Goal: Information Seeking & Learning: Learn about a topic

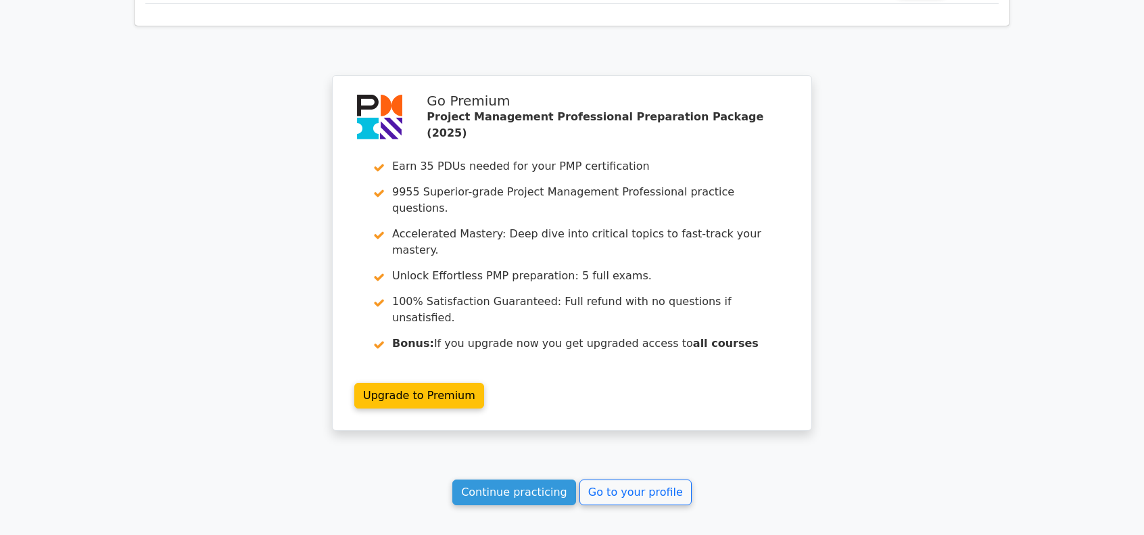
scroll to position [1961, 0]
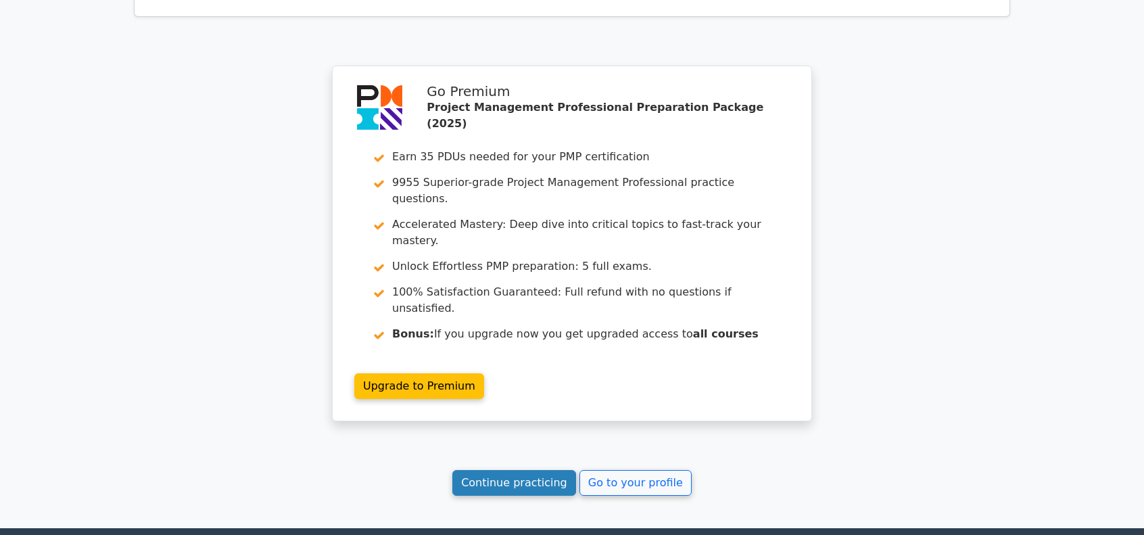
click at [519, 470] on link "Continue practicing" at bounding box center [514, 483] width 124 height 26
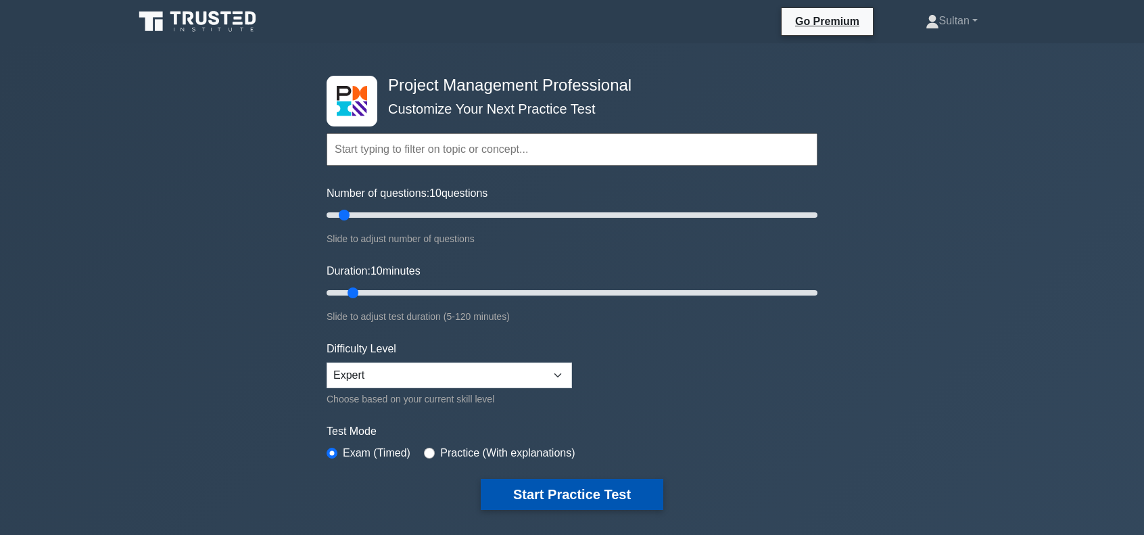
click at [561, 490] on button "Start Practice Test" at bounding box center [572, 494] width 183 height 31
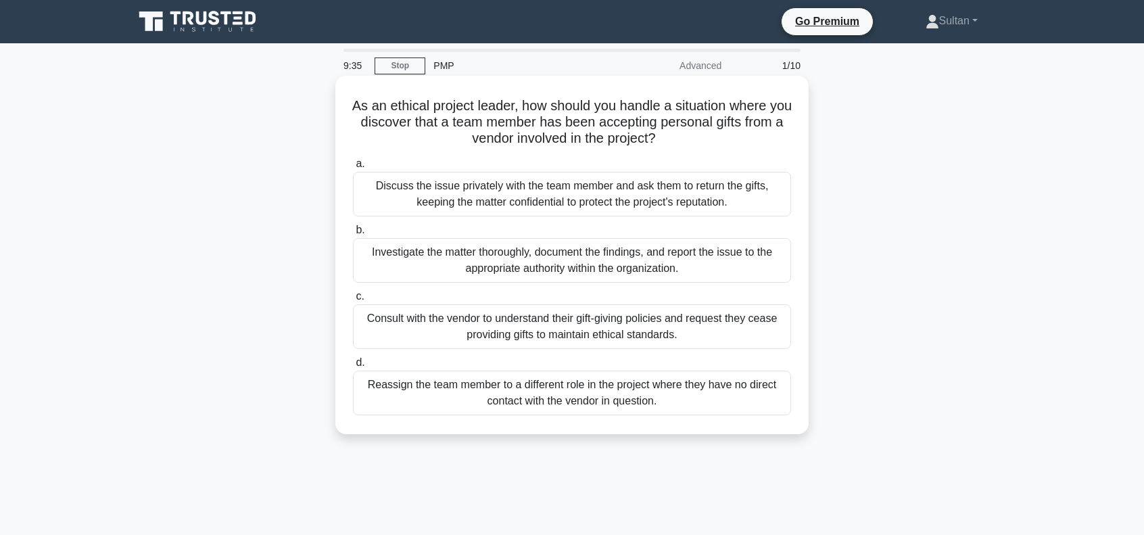
click at [500, 264] on div "Investigate the matter thoroughly, document the findings, and report the issue …" at bounding box center [572, 260] width 438 height 45
click at [353, 235] on input "b. Investigate the matter thoroughly, document the findings, and report the iss…" at bounding box center [353, 230] width 0 height 9
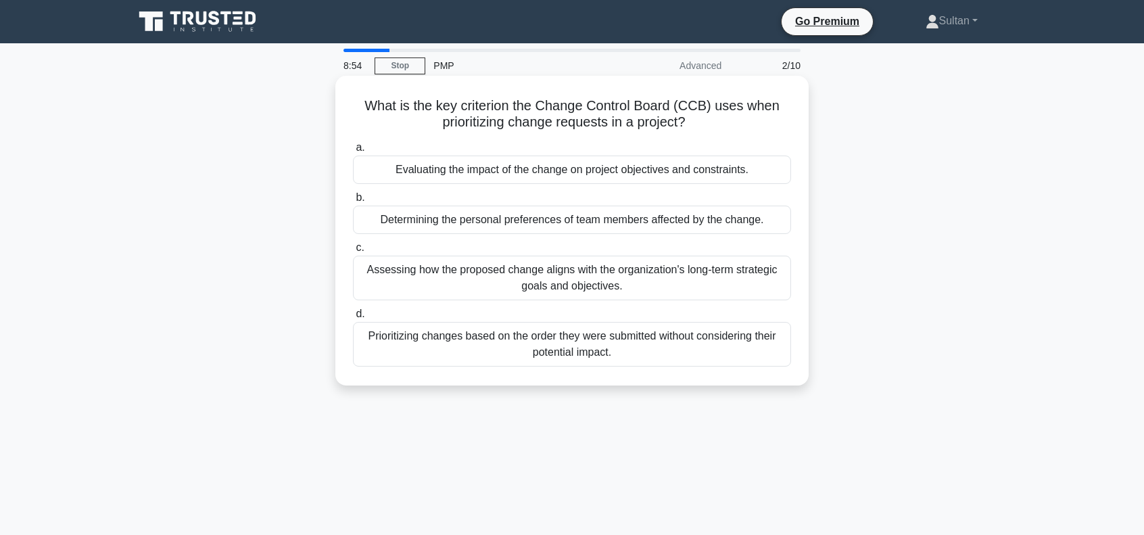
click at [545, 174] on div "Evaluating the impact of the change on project objectives and constraints." at bounding box center [572, 170] width 438 height 28
click at [353, 152] on input "a. Evaluating the impact of the change on project objectives and constraints." at bounding box center [353, 147] width 0 height 9
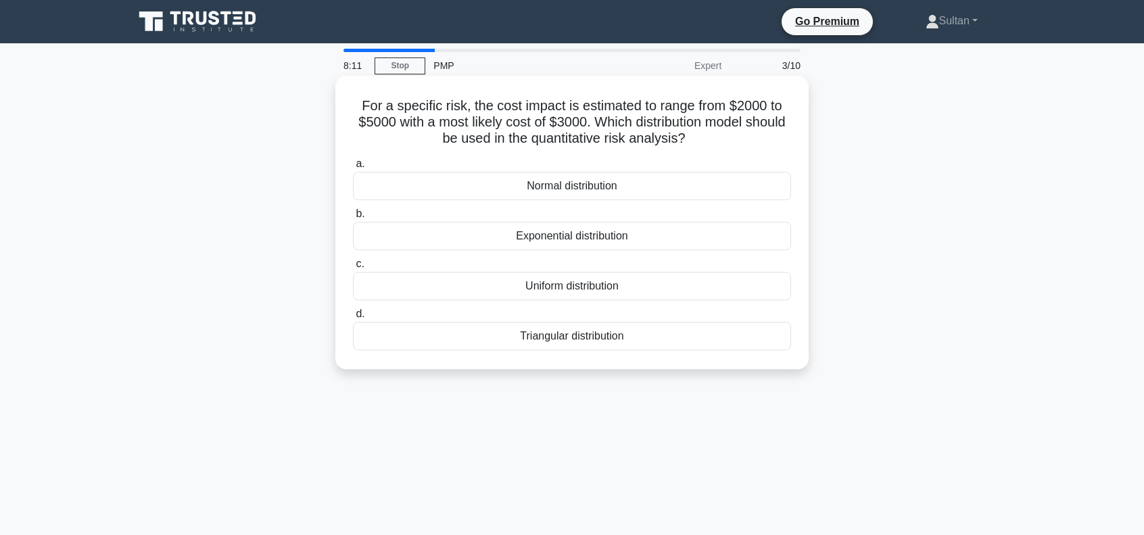
click at [567, 339] on div "Triangular distribution" at bounding box center [572, 336] width 438 height 28
click at [353, 319] on input "d. Triangular distribution" at bounding box center [353, 314] width 0 height 9
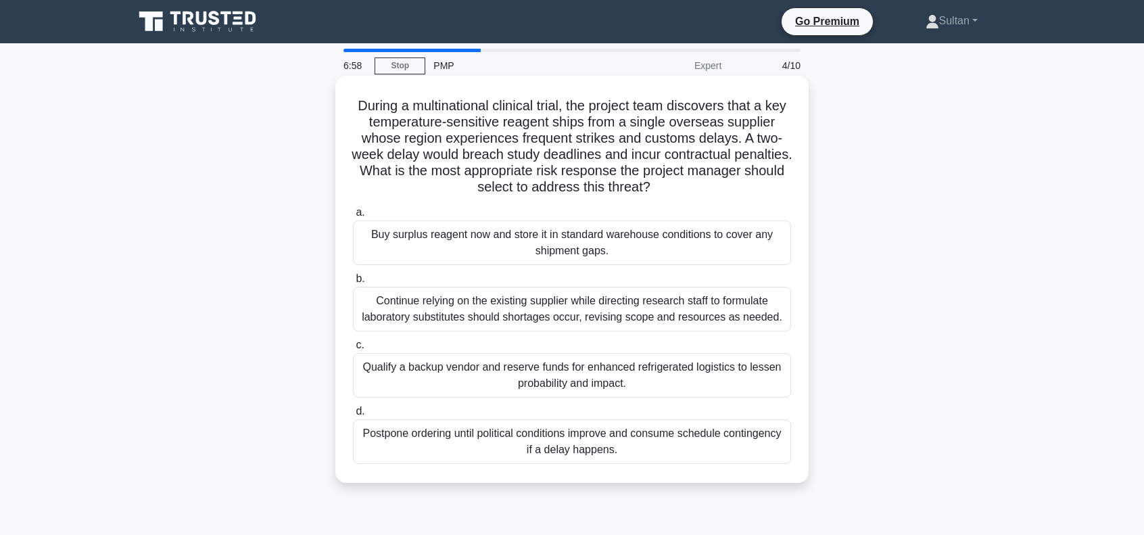
click at [501, 371] on div "Qualify a backup vendor and reserve funds for enhanced refrigerated logistics t…" at bounding box center [572, 375] width 438 height 45
click at [353, 350] on input "c. Qualify a backup vendor and reserve funds for enhanced refrigerated logistic…" at bounding box center [353, 345] width 0 height 9
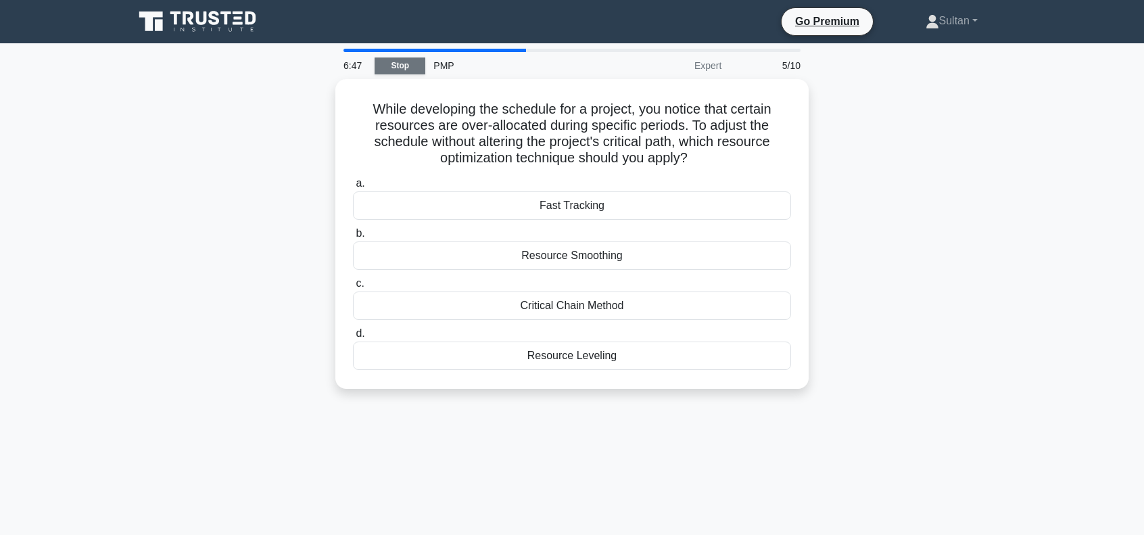
click at [396, 67] on link "Stop" at bounding box center [400, 65] width 51 height 17
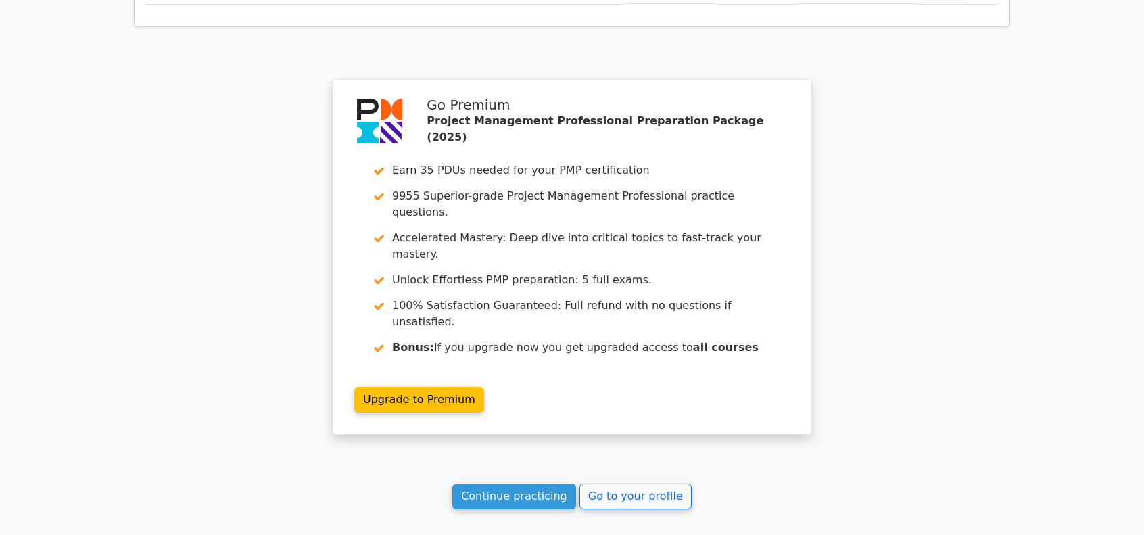
scroll to position [2161, 0]
click at [546, 483] on link "Continue practicing" at bounding box center [514, 496] width 124 height 26
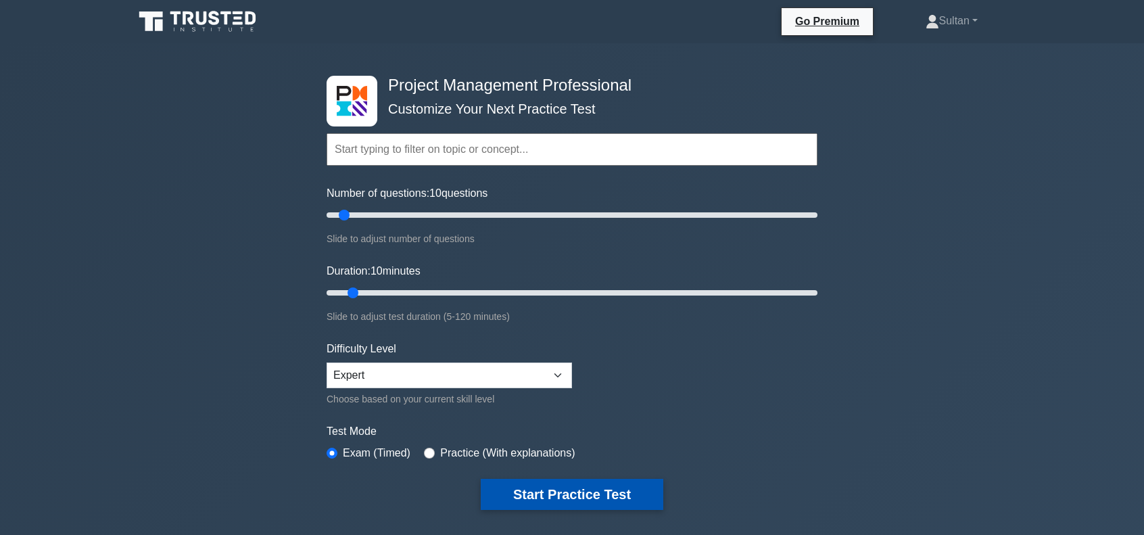
click at [549, 486] on button "Start Practice Test" at bounding box center [572, 494] width 183 height 31
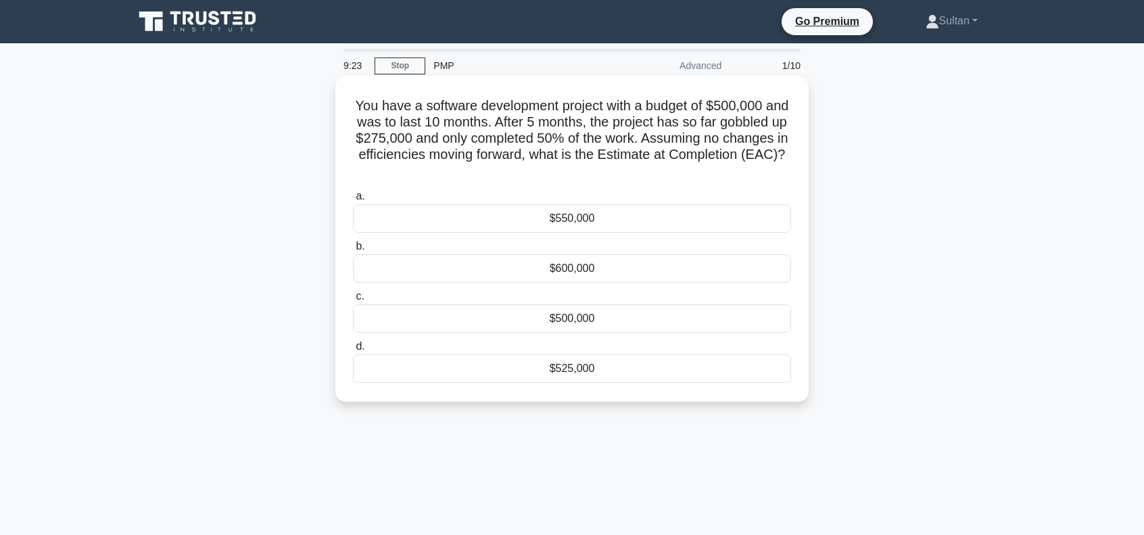
click at [553, 220] on div "$550,000" at bounding box center [572, 218] width 438 height 28
click at [353, 201] on input "a. $550,000" at bounding box center [353, 196] width 0 height 9
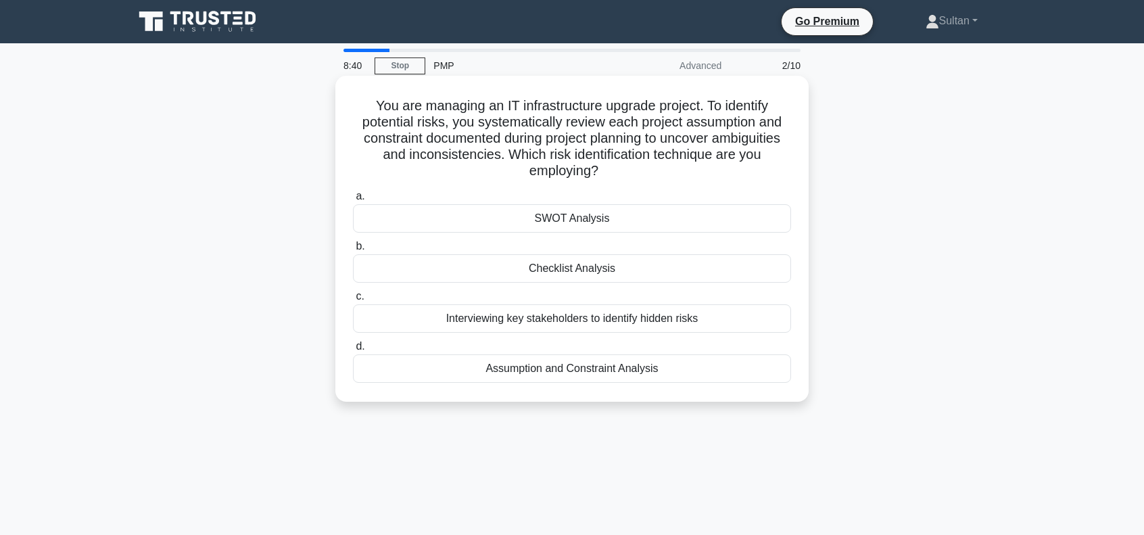
click at [565, 274] on div "Checklist Analysis" at bounding box center [572, 268] width 438 height 28
click at [353, 251] on input "b. Checklist Analysis" at bounding box center [353, 246] width 0 height 9
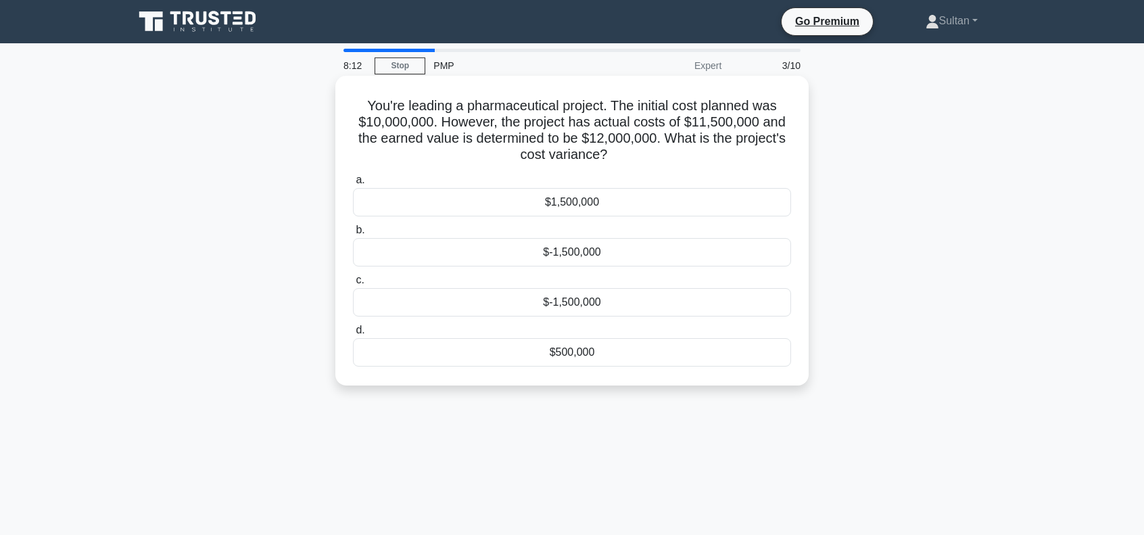
click at [592, 256] on div "$-1,500,000" at bounding box center [572, 252] width 438 height 28
click at [353, 235] on input "b. $-1,500,000" at bounding box center [353, 230] width 0 height 9
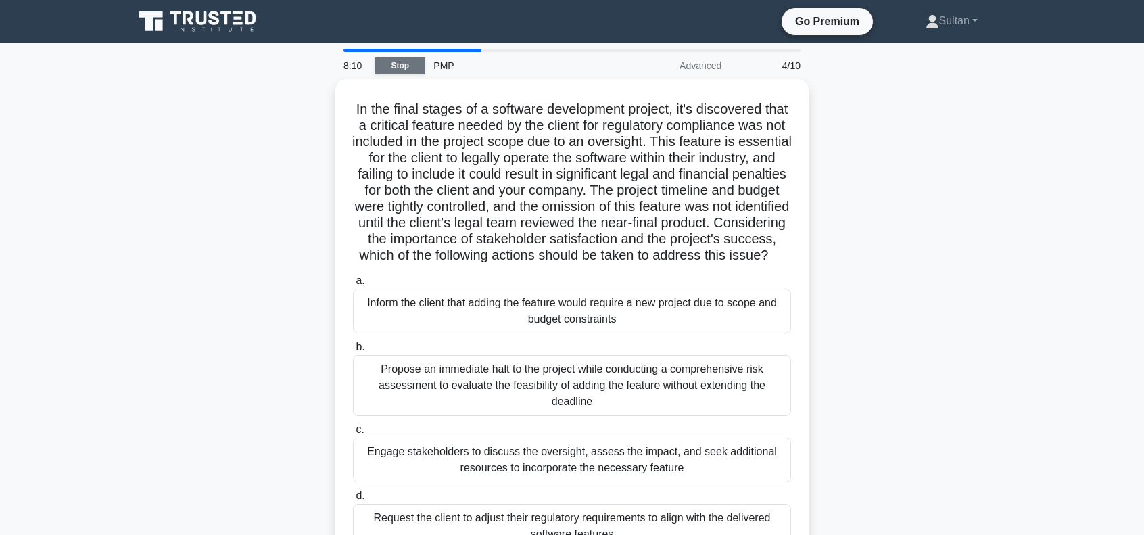
click at [394, 63] on link "Stop" at bounding box center [400, 65] width 51 height 17
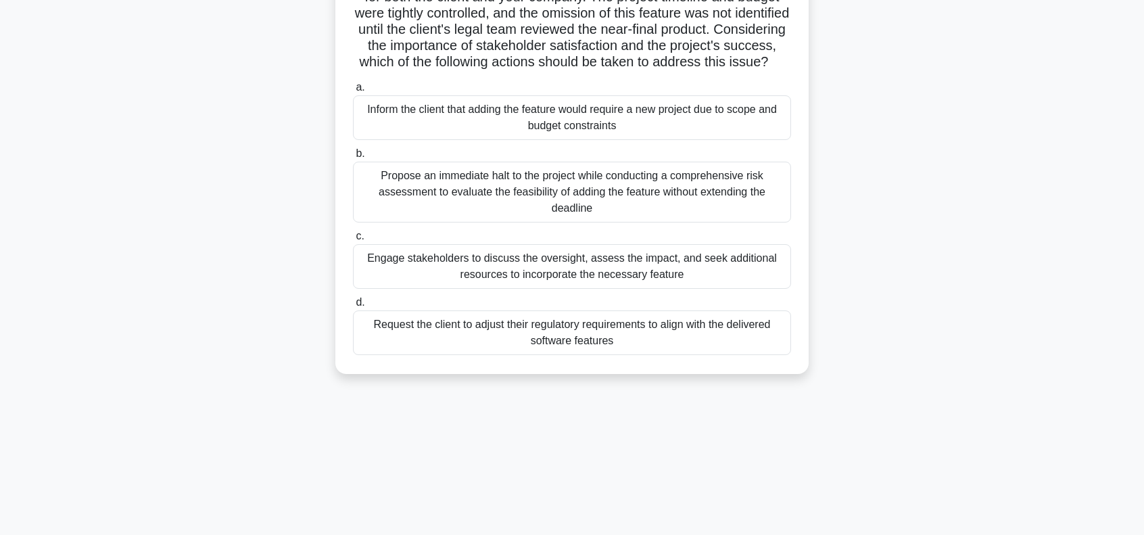
scroll to position [195, 0]
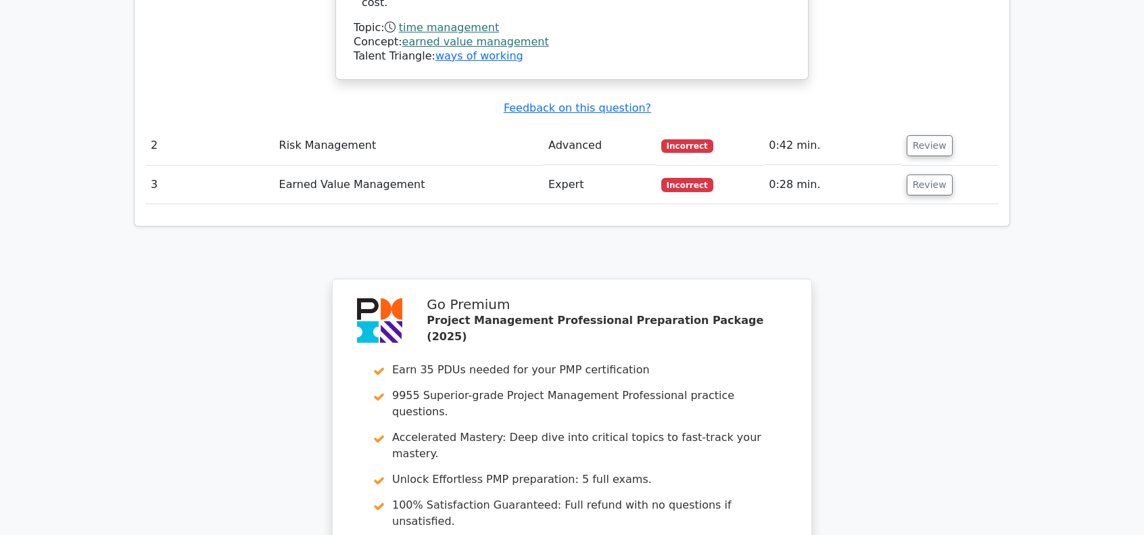
scroll to position [1488, 0]
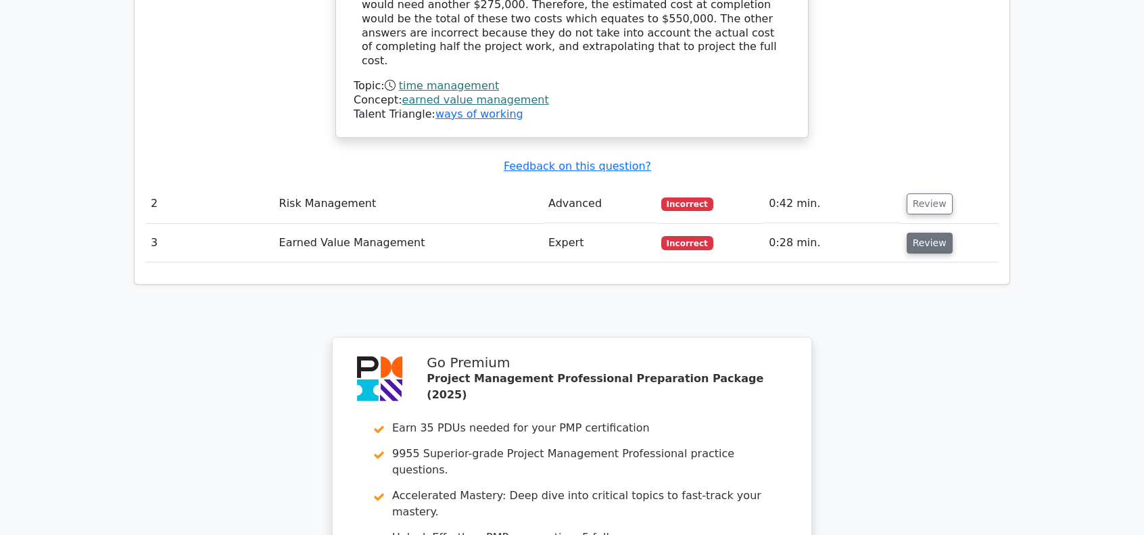
drag, startPoint x: 920, startPoint y: 177, endPoint x: 911, endPoint y: 176, distance: 8.8
click at [920, 233] on button "Review" at bounding box center [930, 243] width 46 height 21
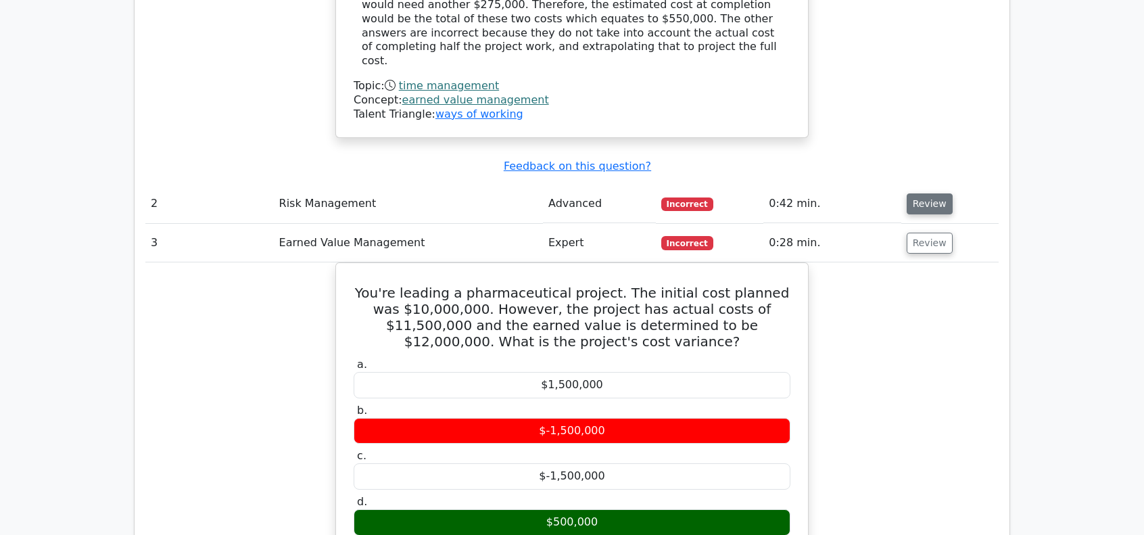
click at [922, 193] on button "Review" at bounding box center [930, 203] width 46 height 21
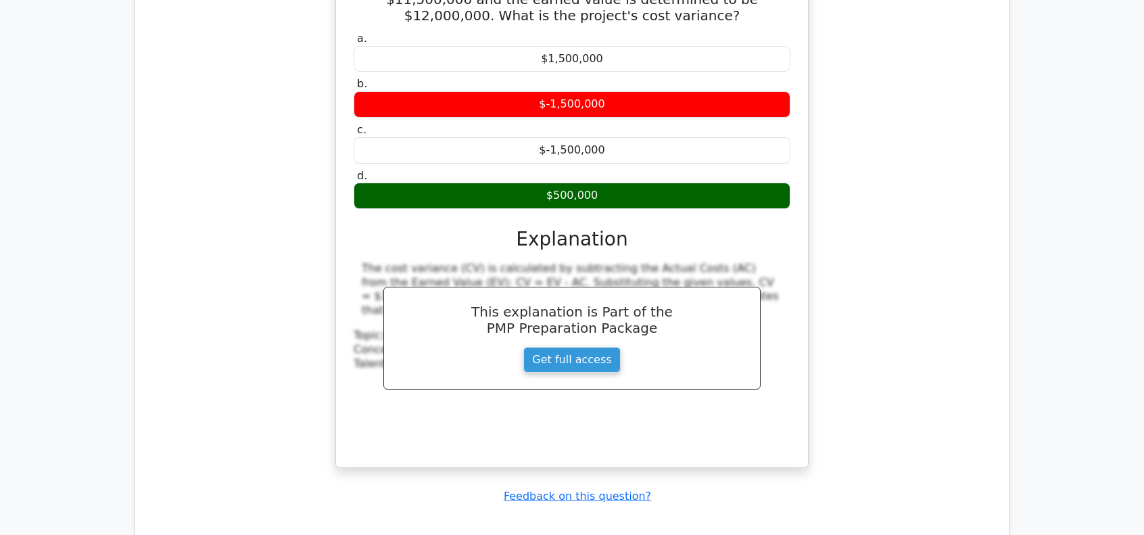
scroll to position [2976, 0]
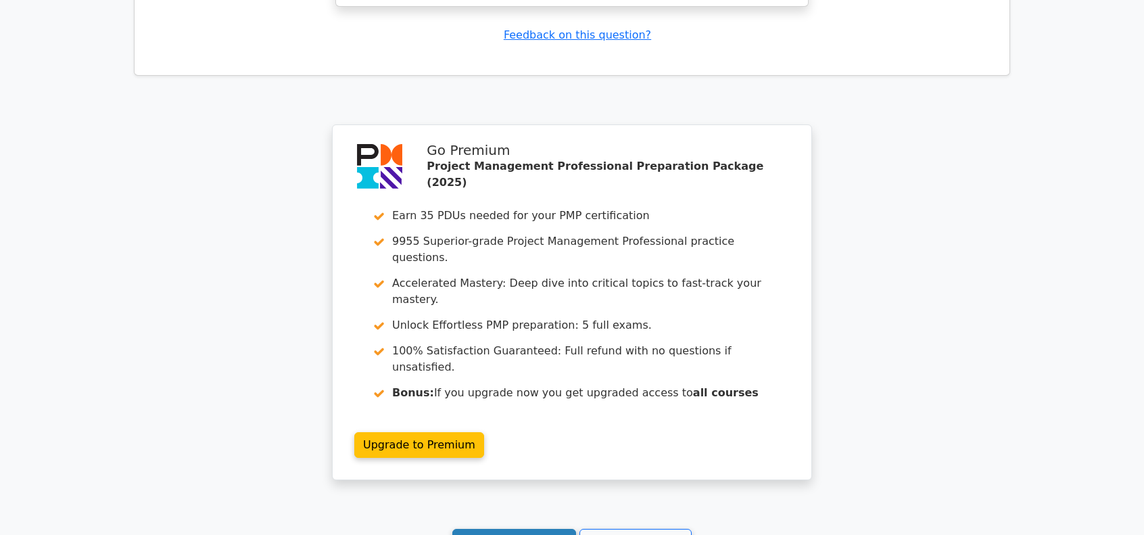
click at [503, 529] on link "Continue practicing" at bounding box center [514, 542] width 124 height 26
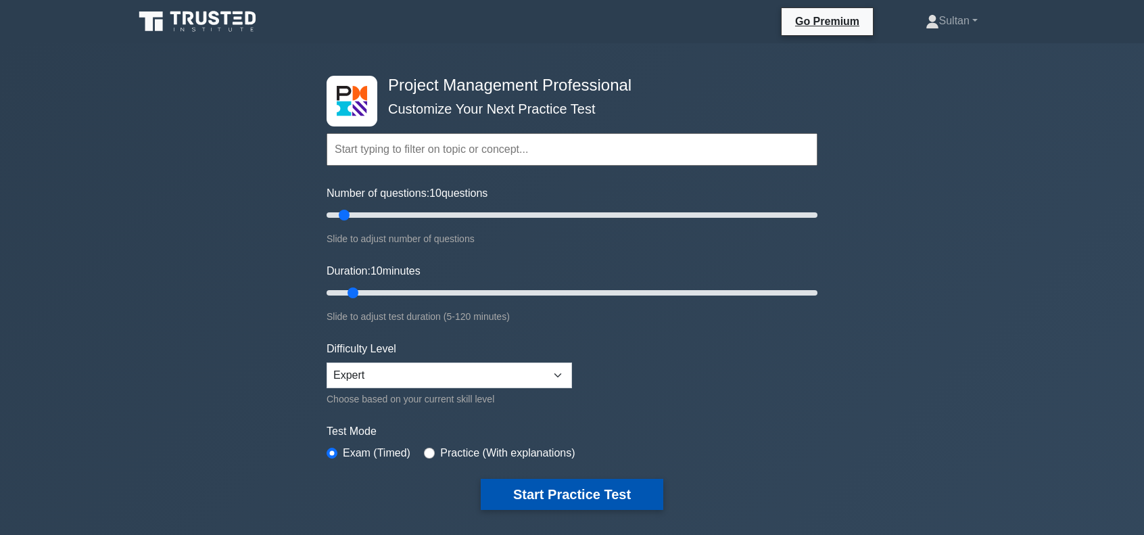
click at [532, 495] on button "Start Practice Test" at bounding box center [572, 494] width 183 height 31
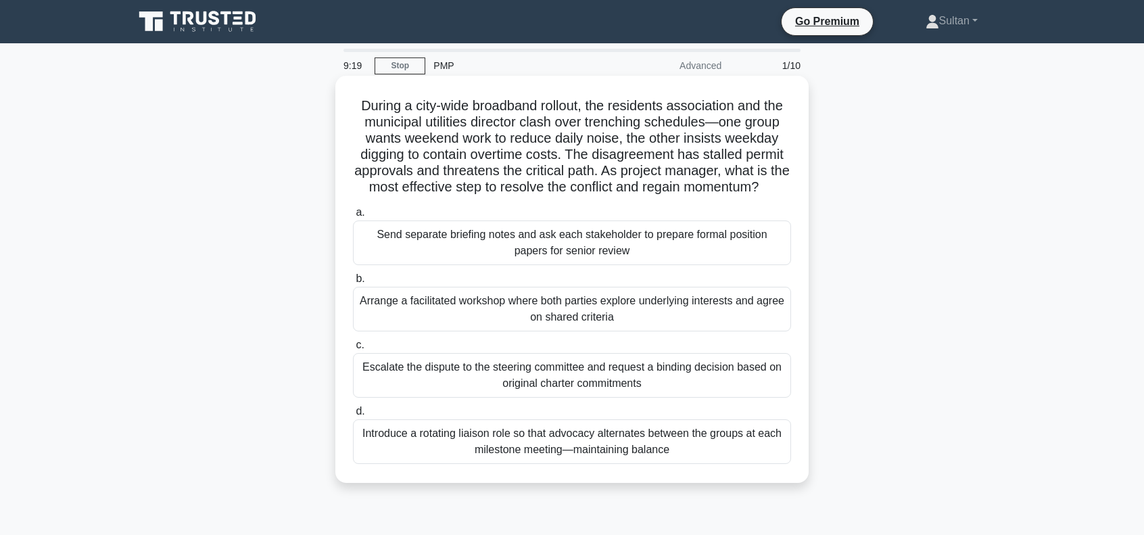
click at [437, 327] on div "Arrange a facilitated workshop where both parties explore underlying interests …" at bounding box center [572, 309] width 438 height 45
click at [353, 283] on input "b. Arrange a facilitated workshop where both parties explore underlying interes…" at bounding box center [353, 279] width 0 height 9
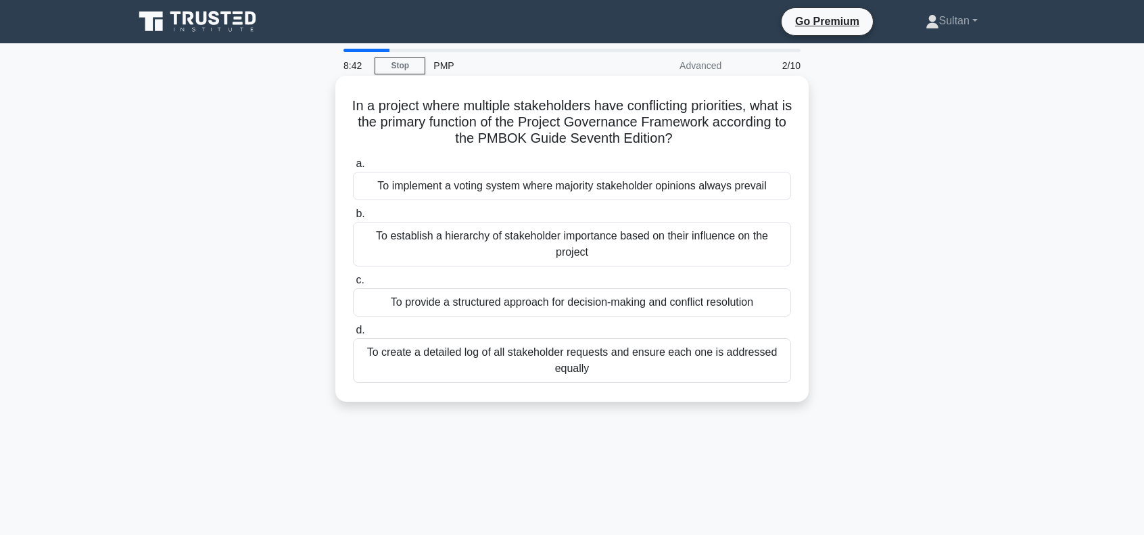
click at [556, 298] on div "To provide a structured approach for decision-making and conflict resolution" at bounding box center [572, 302] width 438 height 28
click at [353, 285] on input "c. To provide a structured approach for decision-making and conflict resolution" at bounding box center [353, 280] width 0 height 9
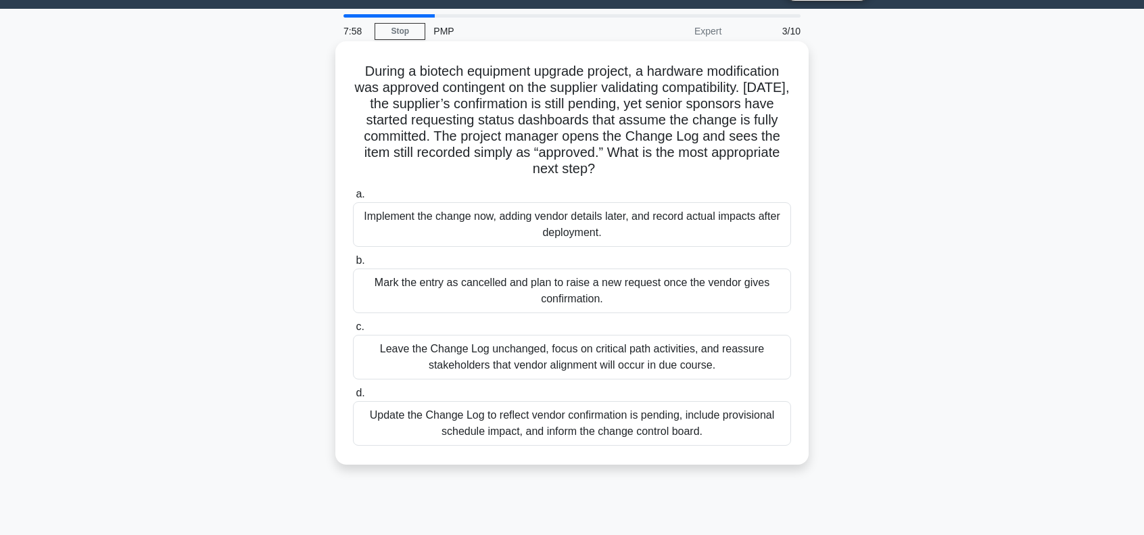
scroll to position [68, 0]
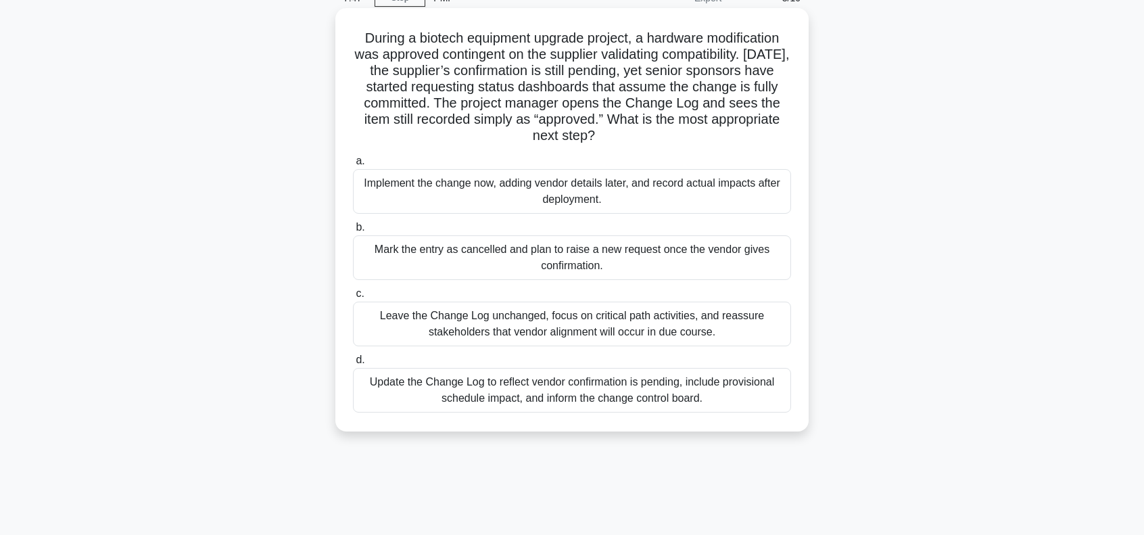
click at [625, 399] on div "Update the Change Log to reflect vendor confirmation is pending, include provis…" at bounding box center [572, 390] width 438 height 45
click at [353, 365] on input "d. Update the Change Log to reflect vendor confirmation is pending, include pro…" at bounding box center [353, 360] width 0 height 9
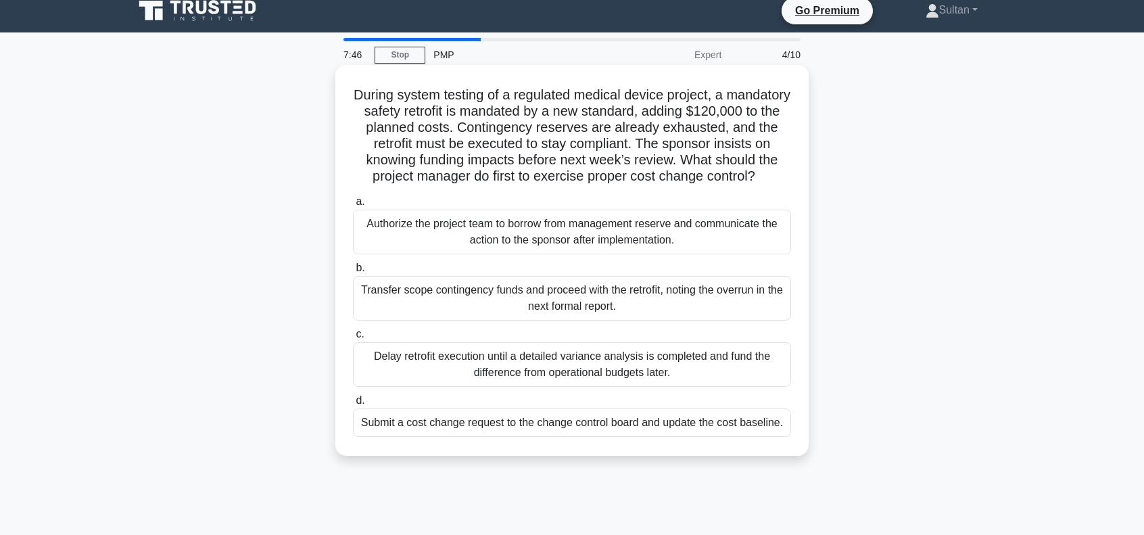
scroll to position [0, 0]
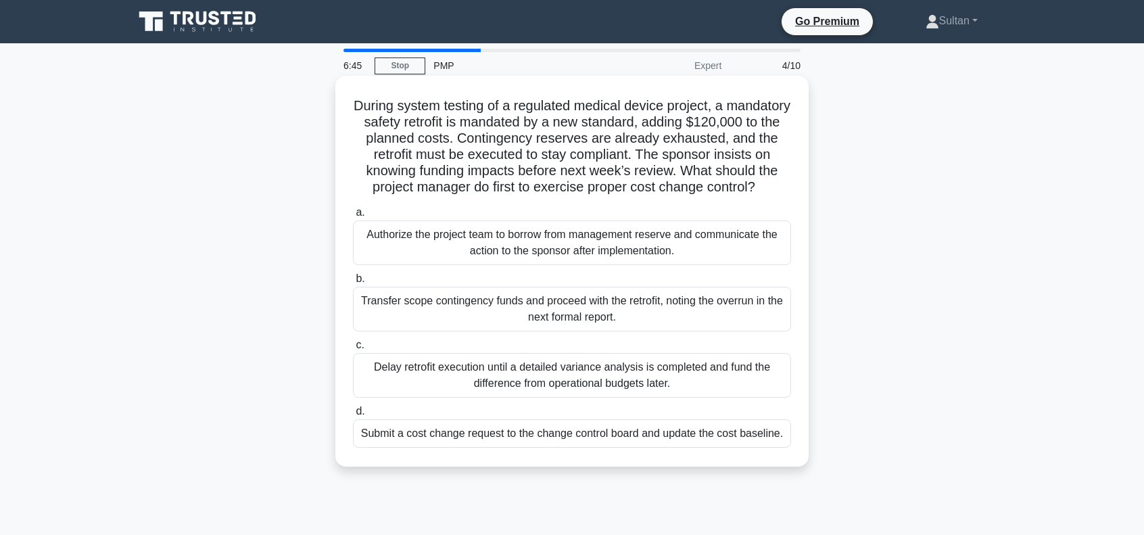
click at [462, 448] on div "Submit a cost change request to the change control board and update the cost ba…" at bounding box center [572, 433] width 438 height 28
click at [353, 416] on input "d. Submit a cost change request to the change control board and update the cost…" at bounding box center [353, 411] width 0 height 9
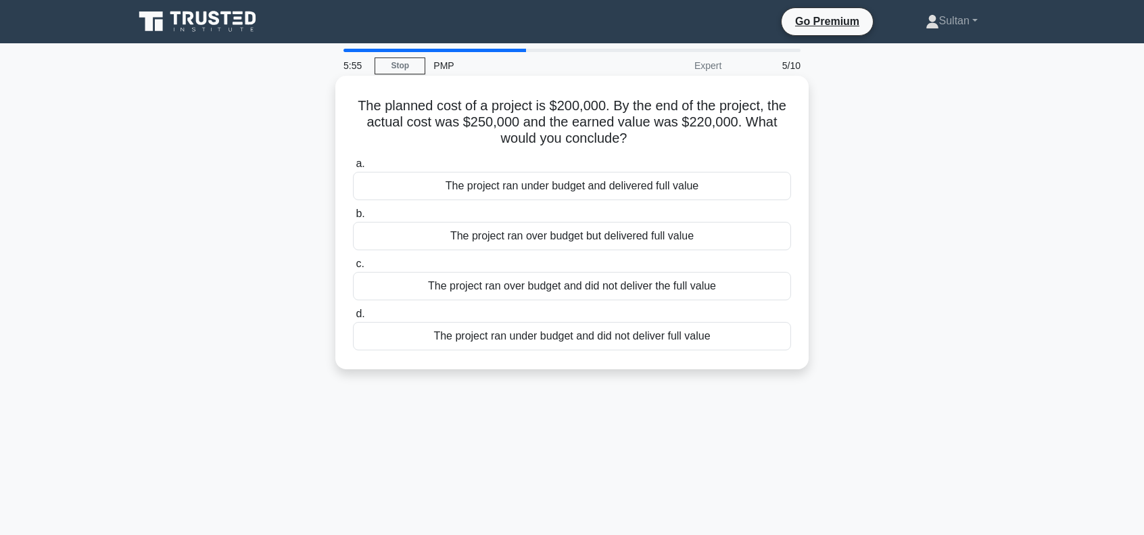
click at [620, 238] on div "The project ran over budget but delivered full value" at bounding box center [572, 236] width 438 height 28
click at [353, 218] on input "b. The project ran over budget but delivered full value" at bounding box center [353, 214] width 0 height 9
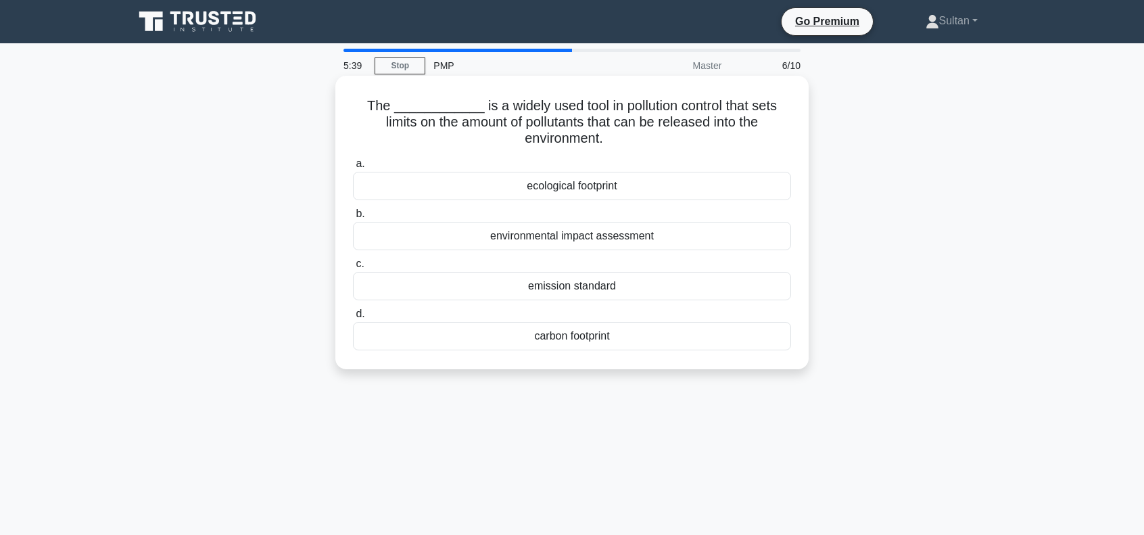
click at [595, 290] on div "emission standard" at bounding box center [572, 286] width 438 height 28
click at [353, 268] on input "c. emission standard" at bounding box center [353, 264] width 0 height 9
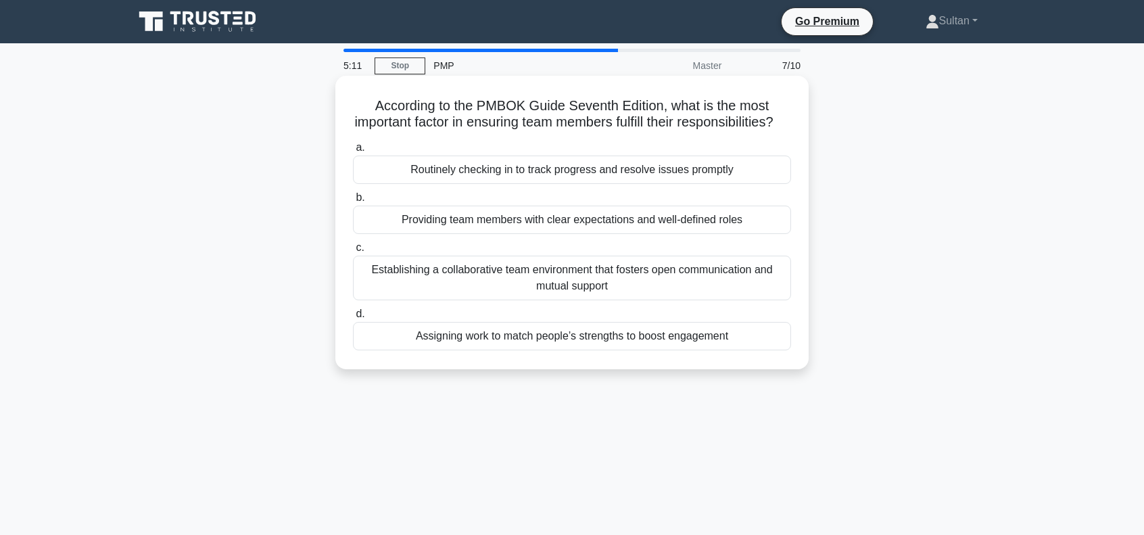
click at [617, 300] on div "Establishing a collaborative team environment that fosters open communication a…" at bounding box center [572, 278] width 438 height 45
click at [353, 252] on input "c. Establishing a collaborative team environment that fosters open communicatio…" at bounding box center [353, 247] width 0 height 9
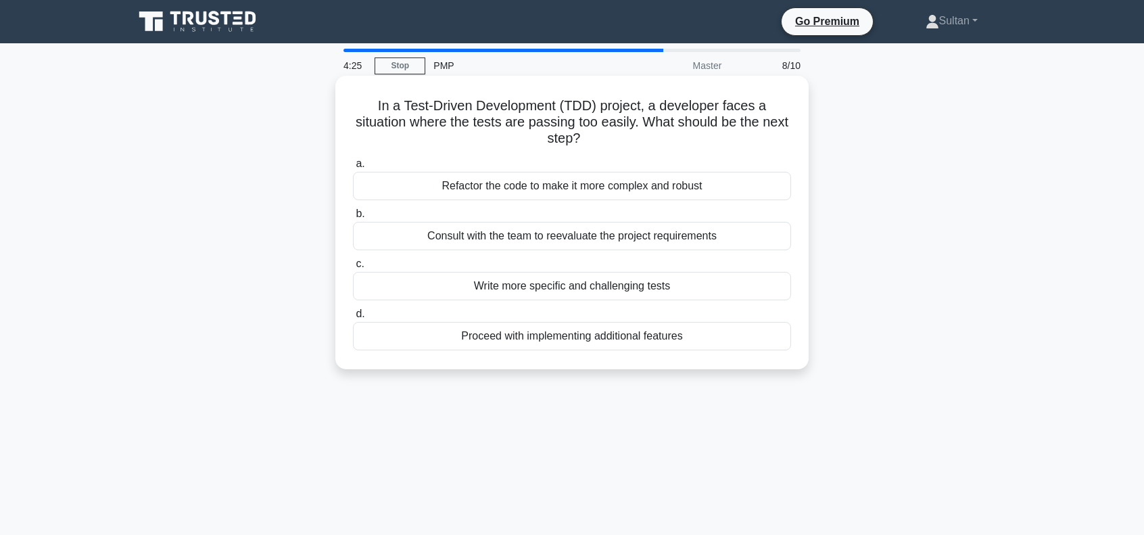
click at [542, 285] on div "Write more specific and challenging tests" at bounding box center [572, 286] width 438 height 28
click at [353, 268] on input "c. Write more specific and challenging tests" at bounding box center [353, 264] width 0 height 9
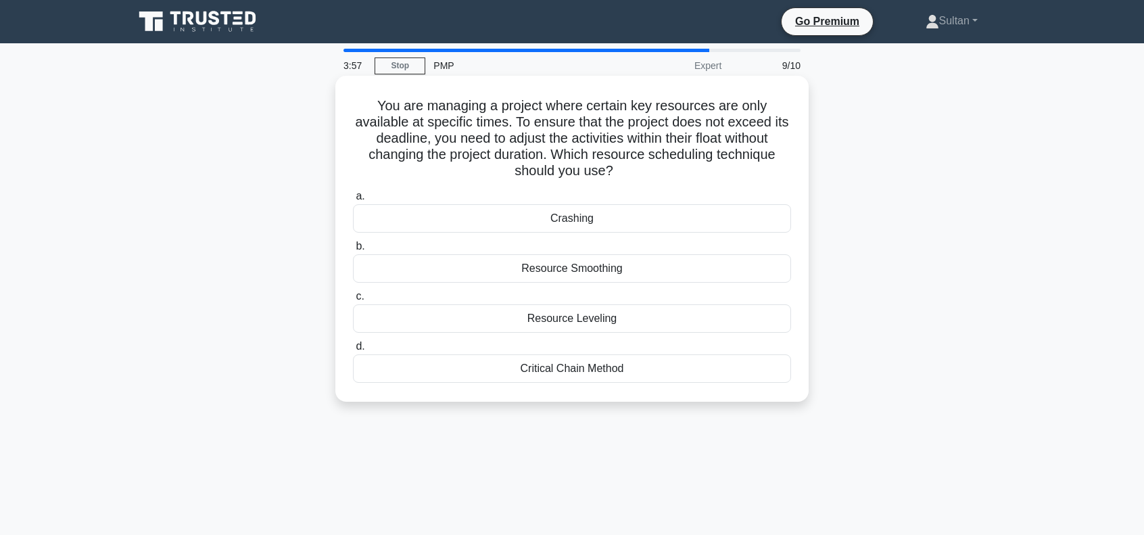
click at [571, 218] on div "Crashing" at bounding box center [572, 218] width 438 height 28
click at [353, 201] on input "a. Crashing" at bounding box center [353, 196] width 0 height 9
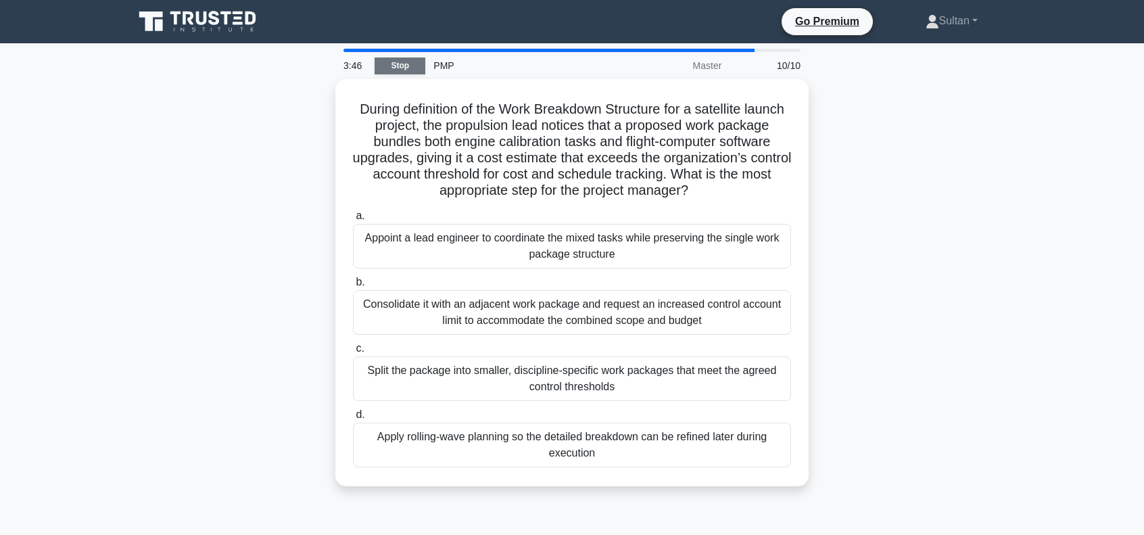
click at [414, 65] on link "Stop" at bounding box center [400, 65] width 51 height 17
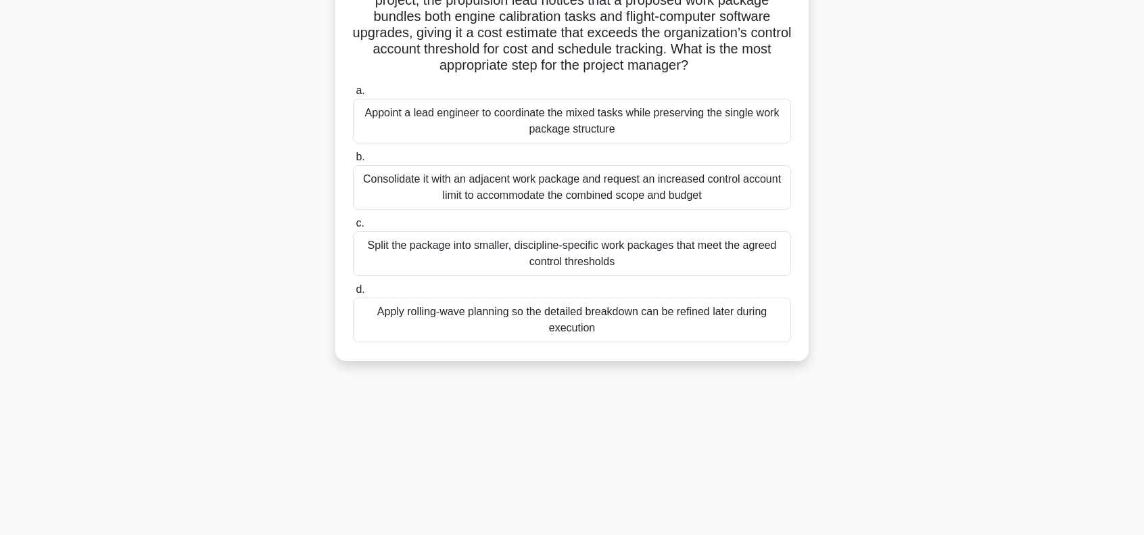
scroll to position [135, 0]
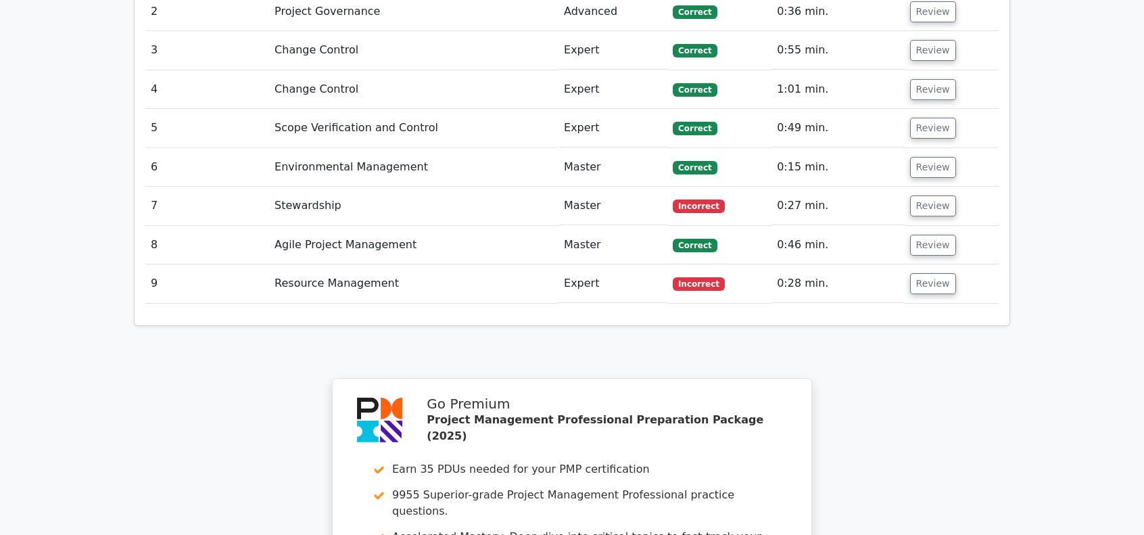
scroll to position [2029, 0]
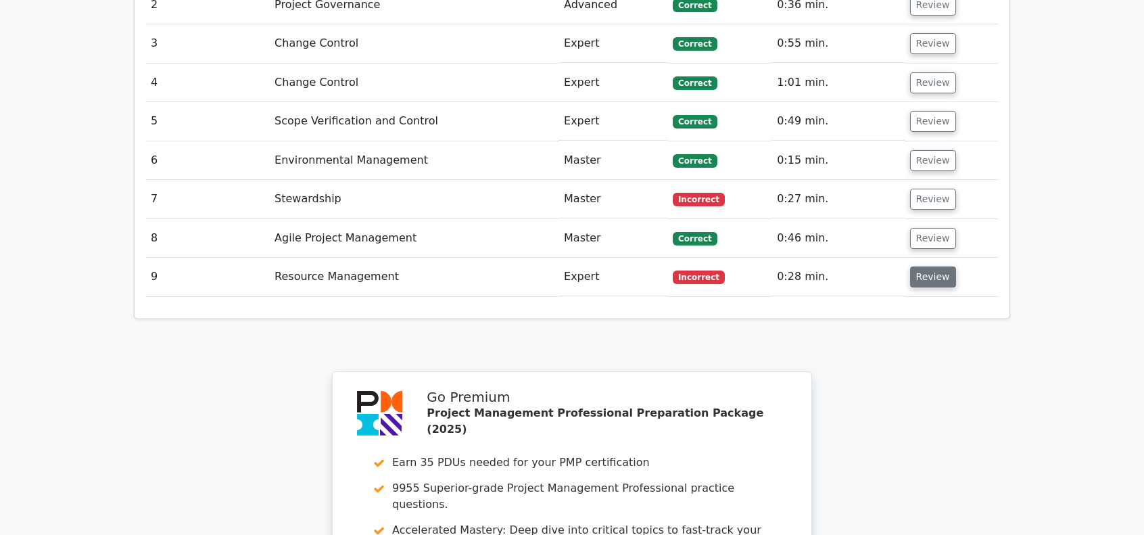
click at [937, 266] on button "Review" at bounding box center [933, 276] width 46 height 21
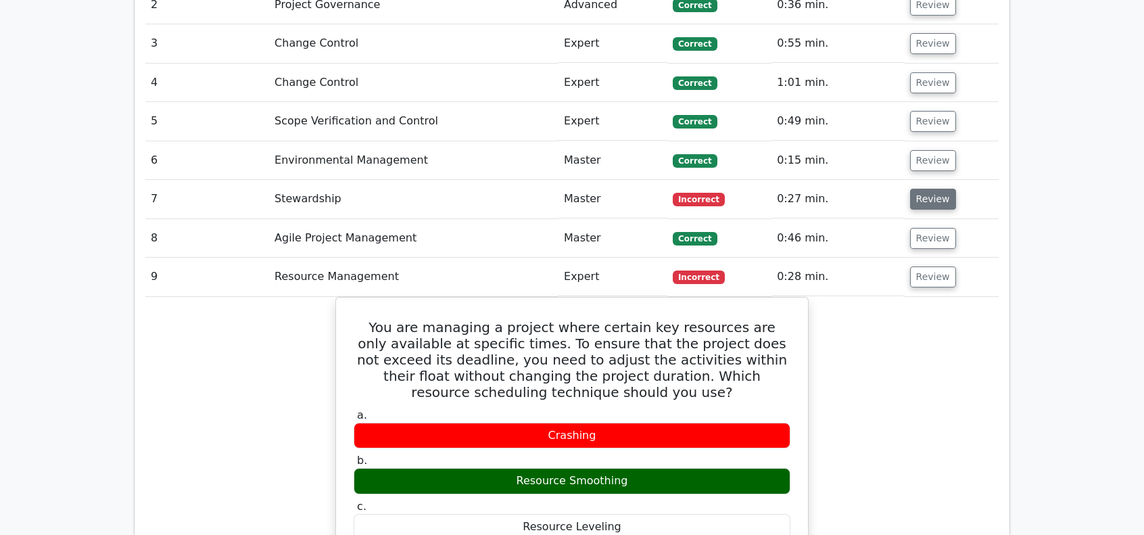
click at [933, 189] on button "Review" at bounding box center [933, 199] width 46 height 21
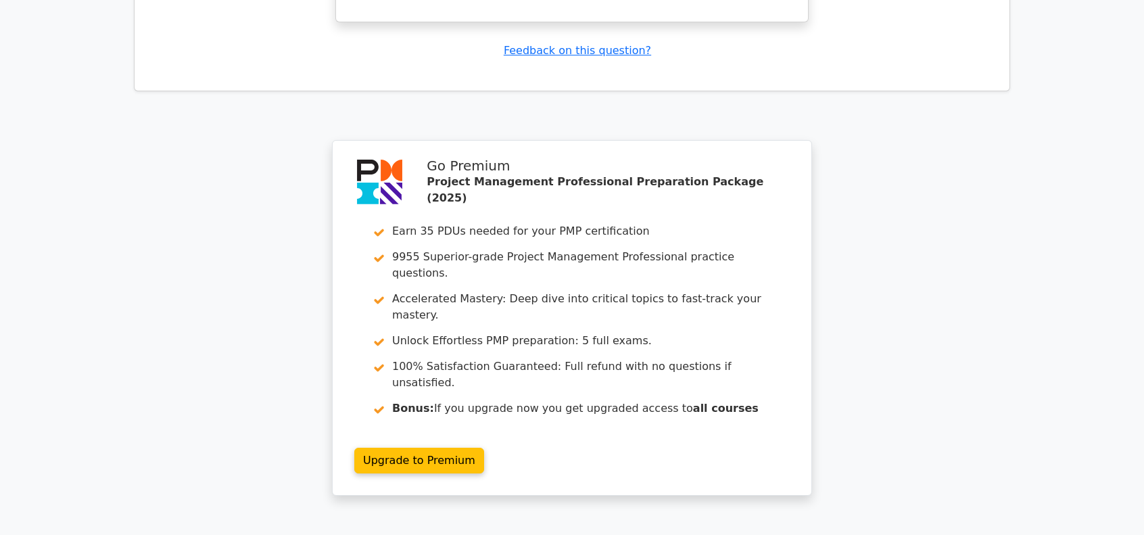
scroll to position [3428, 0]
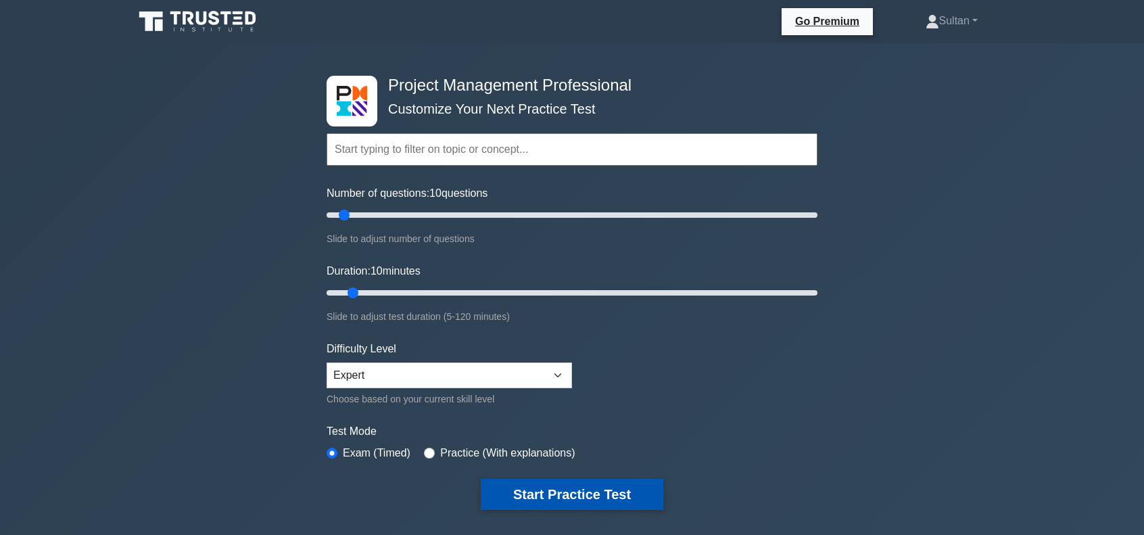
click at [529, 492] on button "Start Practice Test" at bounding box center [572, 494] width 183 height 31
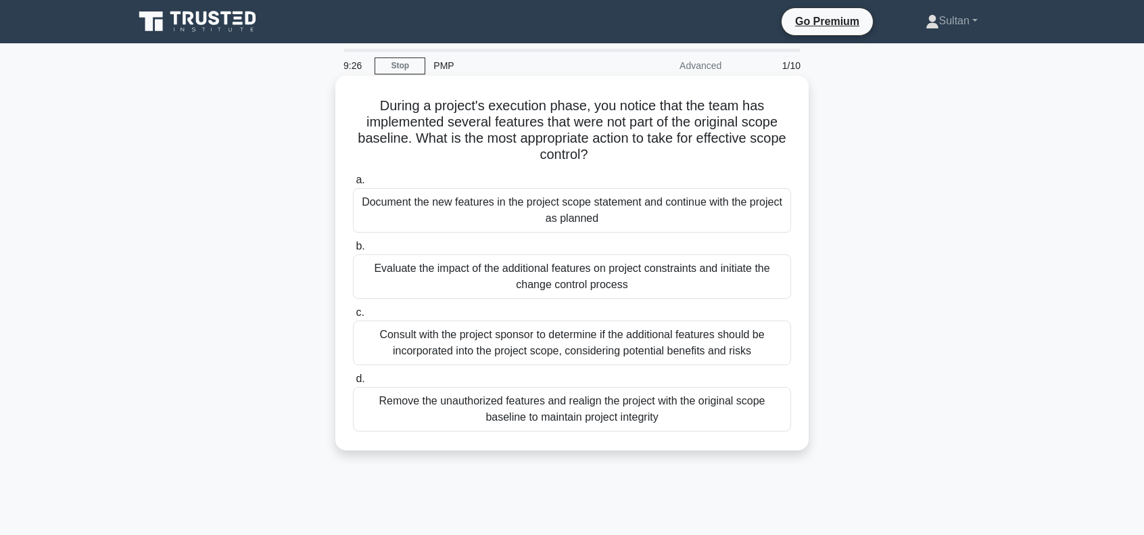
click at [539, 413] on div "Remove the unauthorized features and realign the project with the original scop…" at bounding box center [572, 409] width 438 height 45
click at [353, 383] on input "d. Remove the unauthorized features and realign the project with the original s…" at bounding box center [353, 379] width 0 height 9
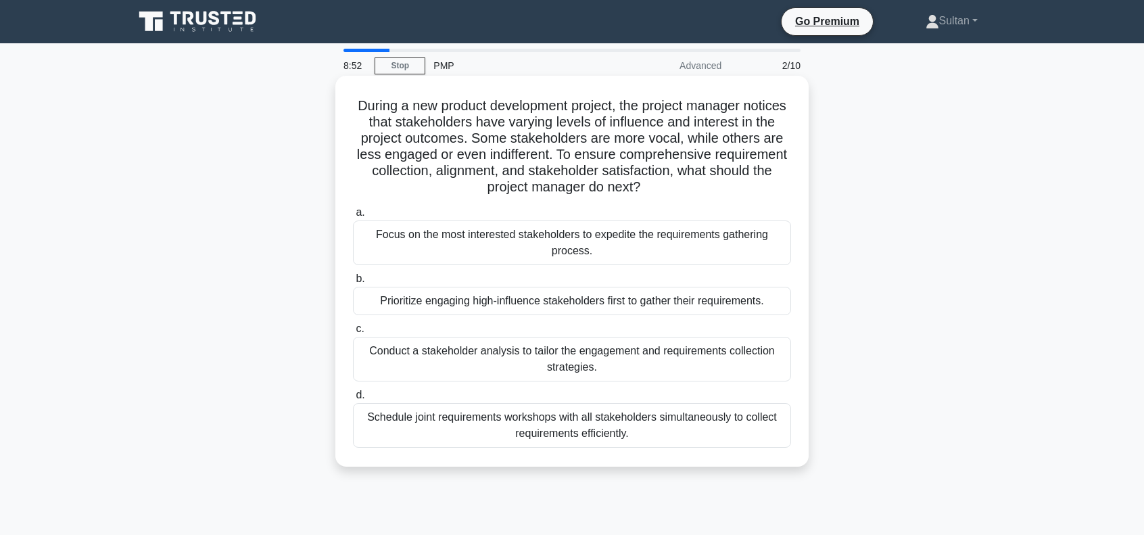
click at [565, 348] on div "Conduct a stakeholder analysis to tailor the engagement and requirements collec…" at bounding box center [572, 359] width 438 height 45
click at [353, 333] on input "c. Conduct a stakeholder analysis to tailor the engagement and requirements col…" at bounding box center [353, 329] width 0 height 9
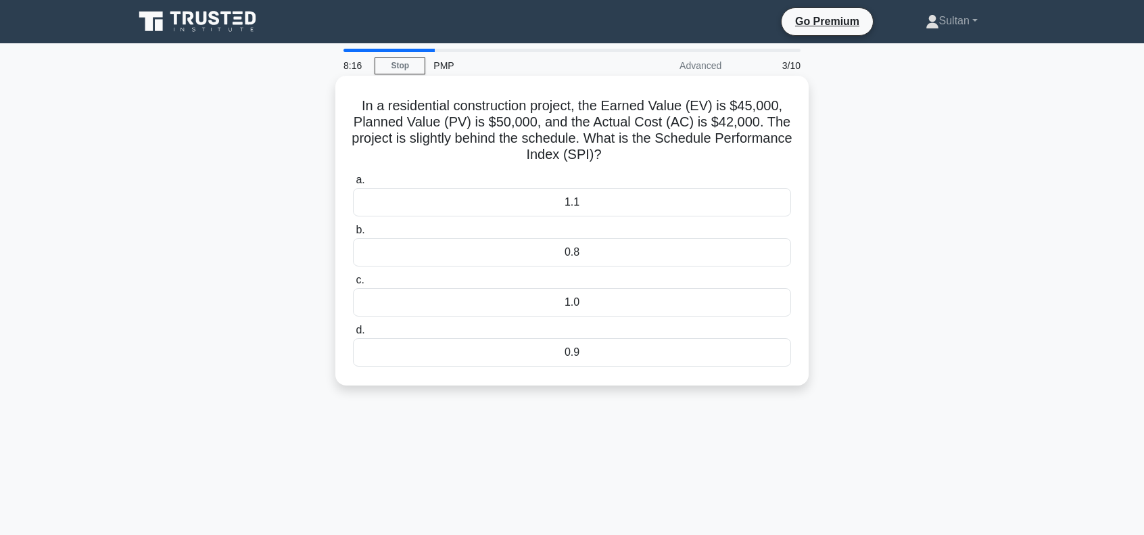
click at [573, 356] on div "0.9" at bounding box center [572, 352] width 438 height 28
click at [353, 335] on input "d. 0.9" at bounding box center [353, 330] width 0 height 9
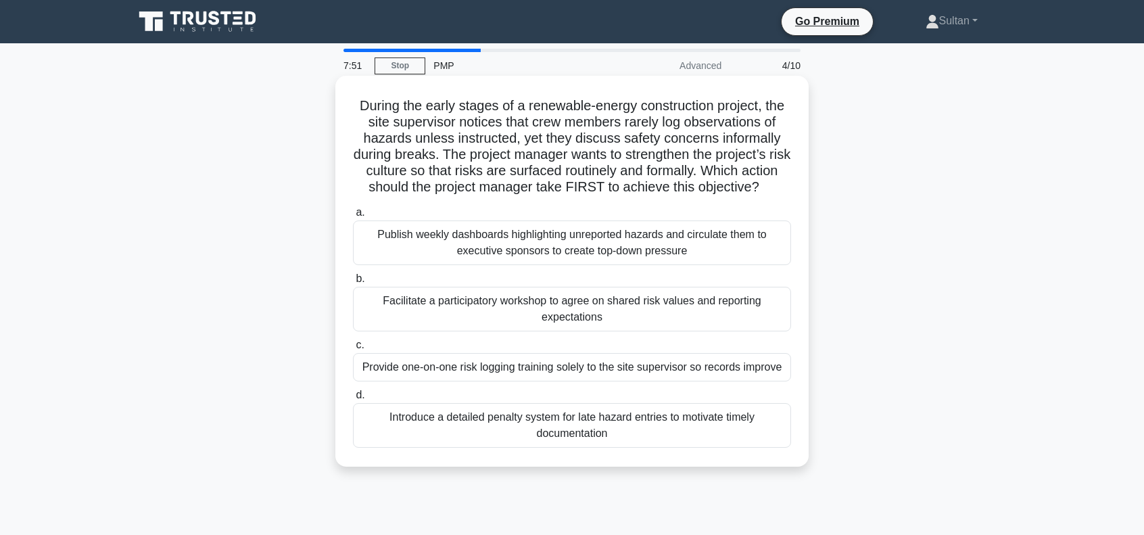
scroll to position [68, 0]
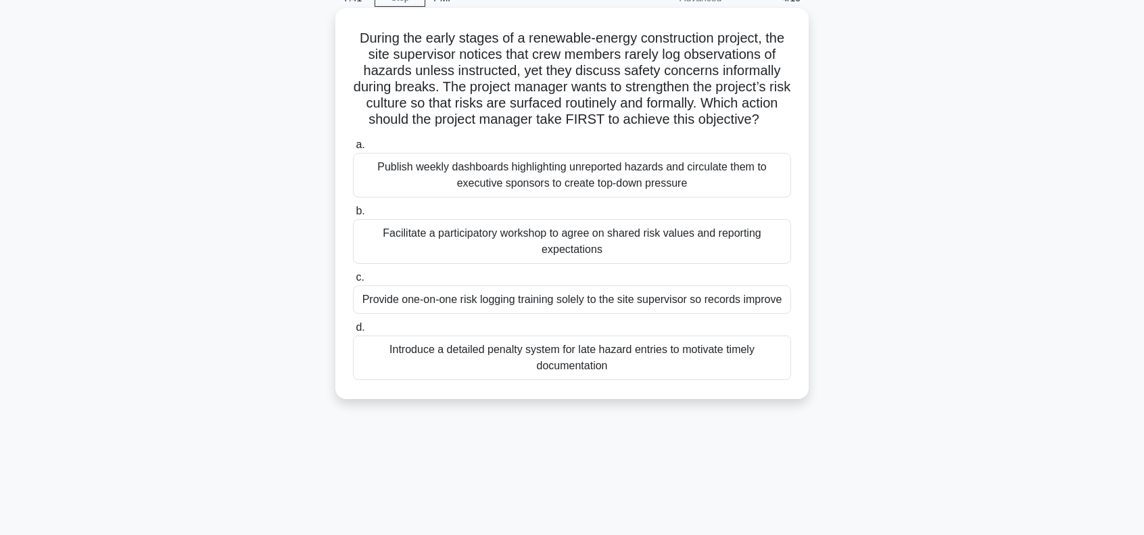
click at [467, 260] on div "Facilitate a participatory workshop to agree on shared risk values and reportin…" at bounding box center [572, 241] width 438 height 45
click at [353, 216] on input "b. Facilitate a participatory workshop to agree on shared risk values and repor…" at bounding box center [353, 211] width 0 height 9
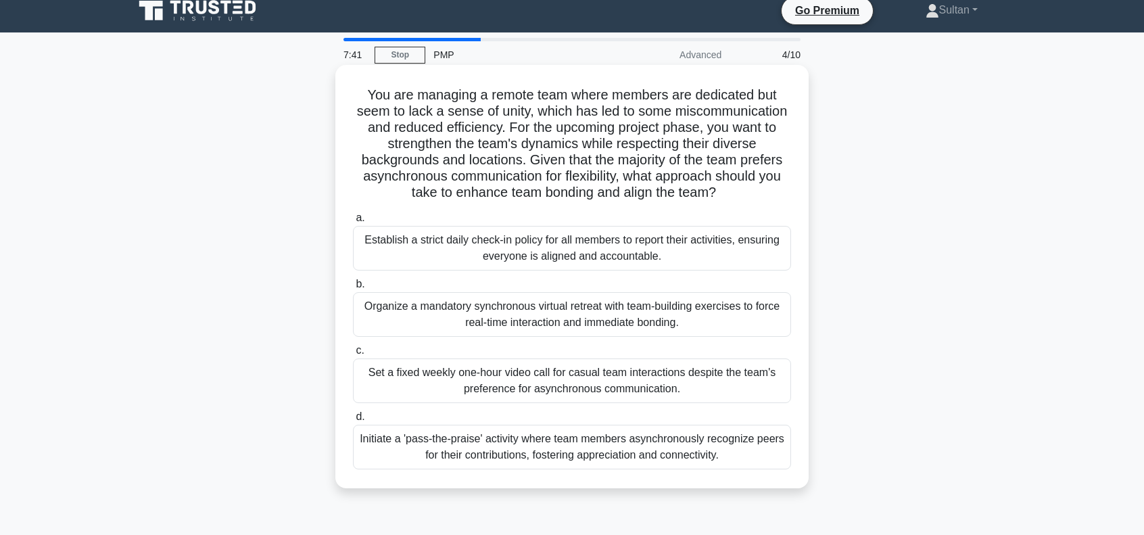
scroll to position [0, 0]
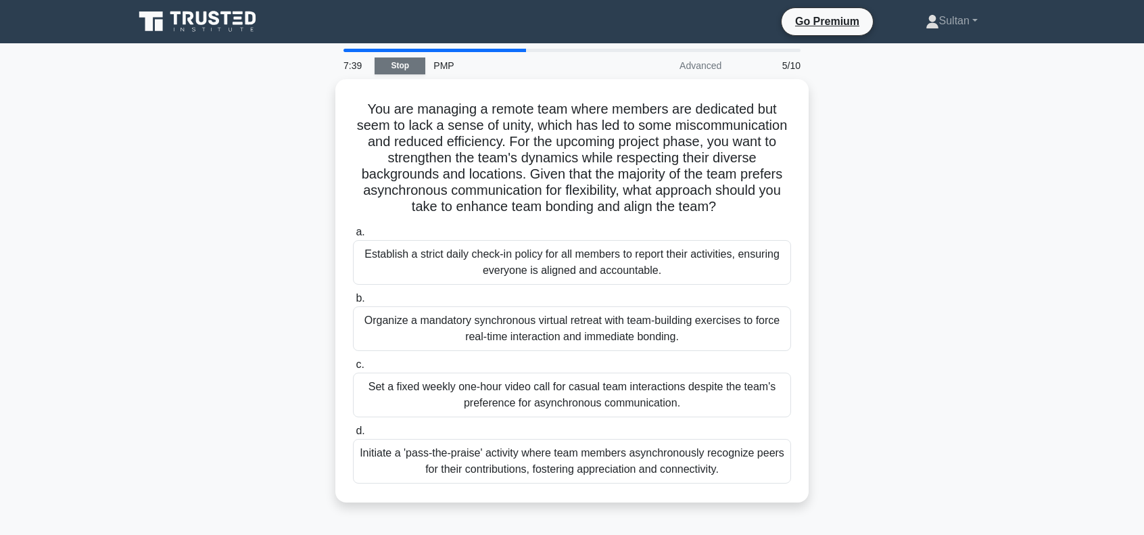
click at [411, 64] on link "Stop" at bounding box center [400, 65] width 51 height 17
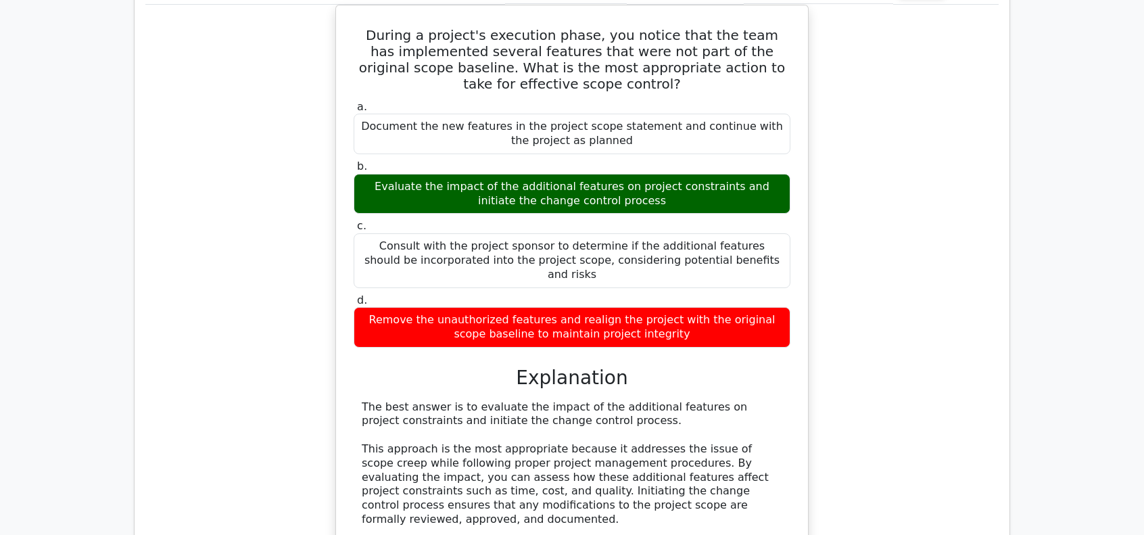
scroll to position [1027, 0]
